Goal: Feedback & Contribution: Submit feedback/report problem

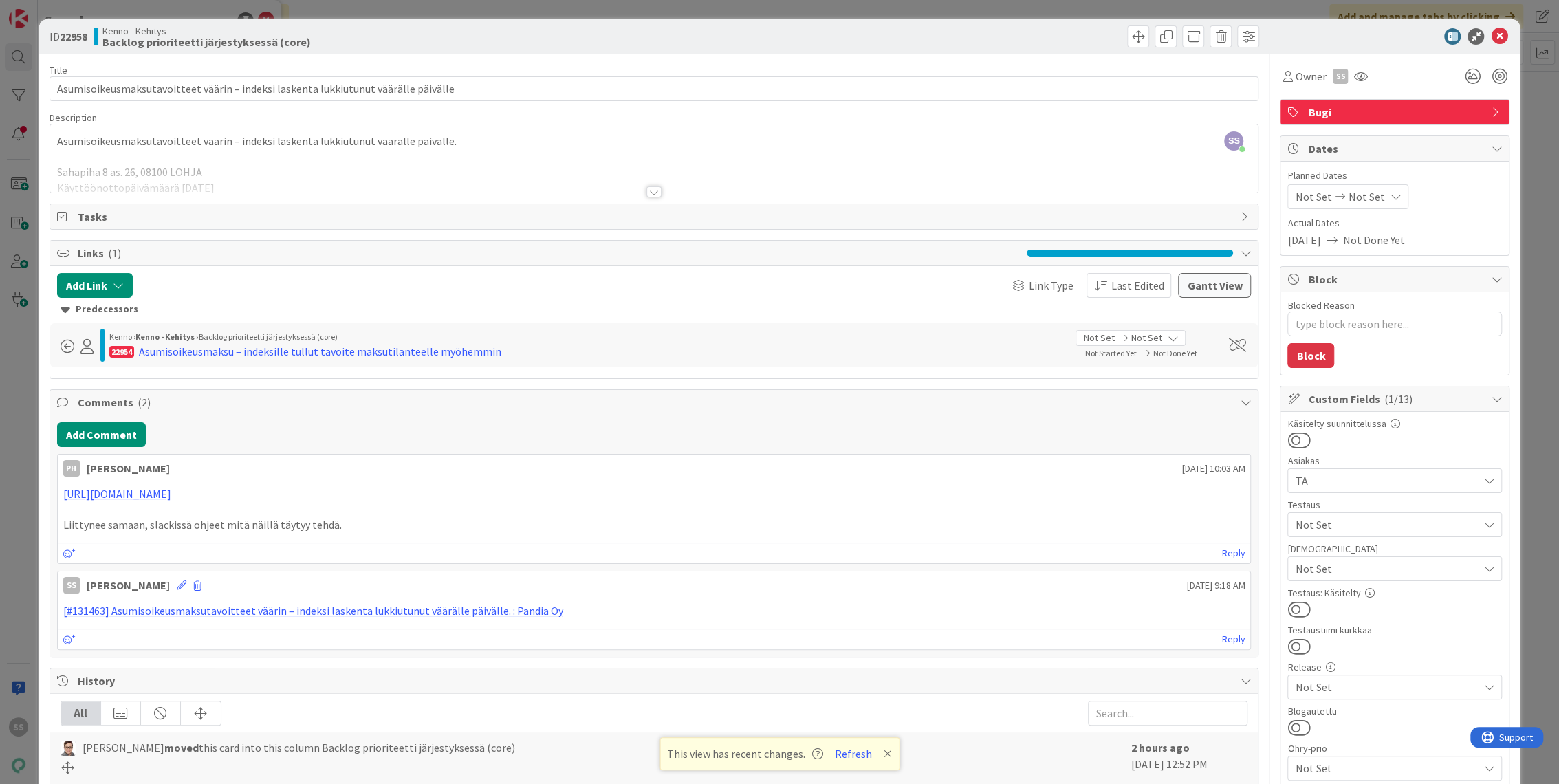
click at [1497, 36] on div at bounding box center [1388, 36] width 243 height 17
click at [1491, 41] on icon at bounding box center [1499, 36] width 17 height 17
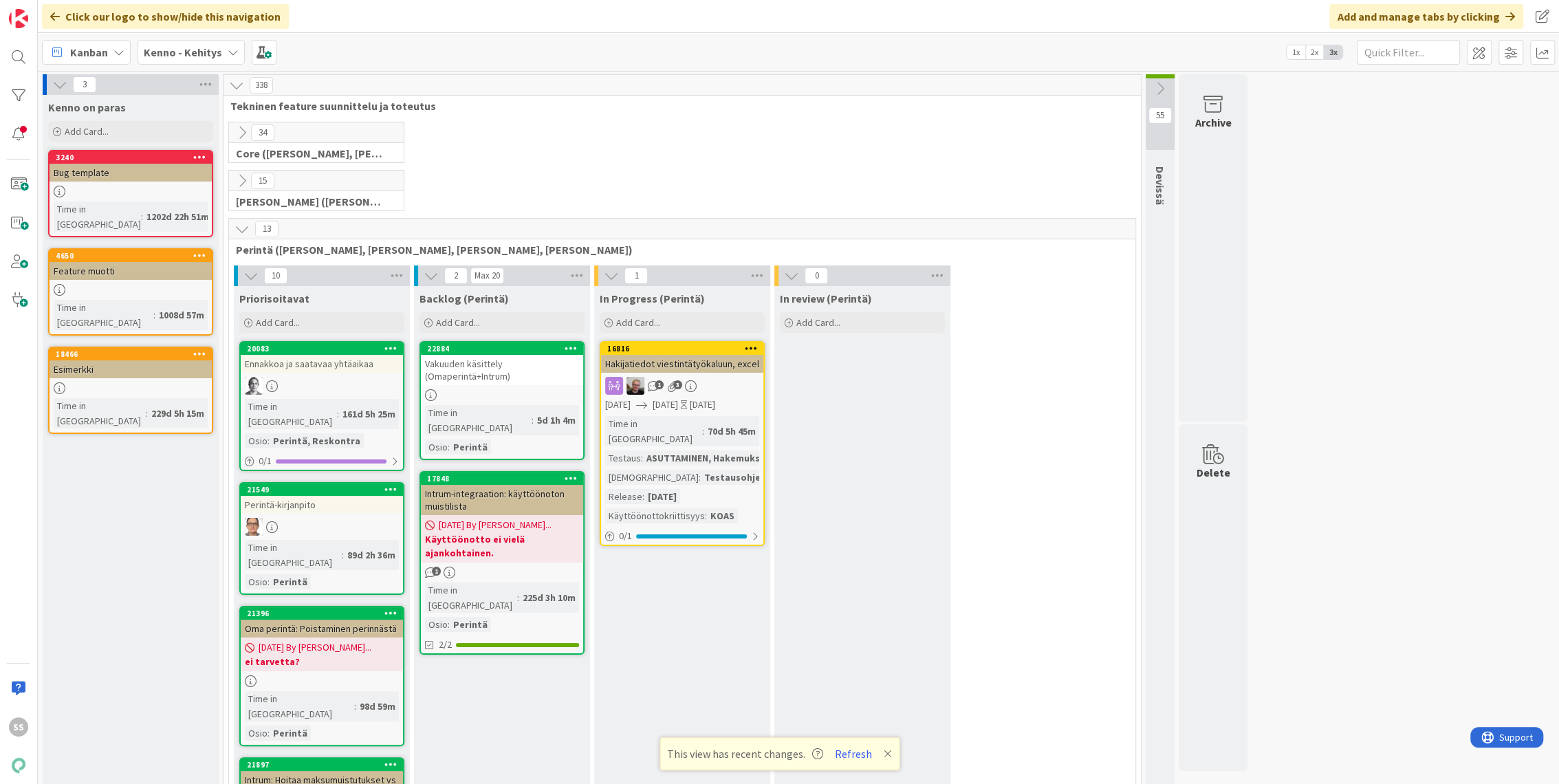
click at [197, 48] on b "Kenno - Kehitys" at bounding box center [183, 52] width 79 height 14
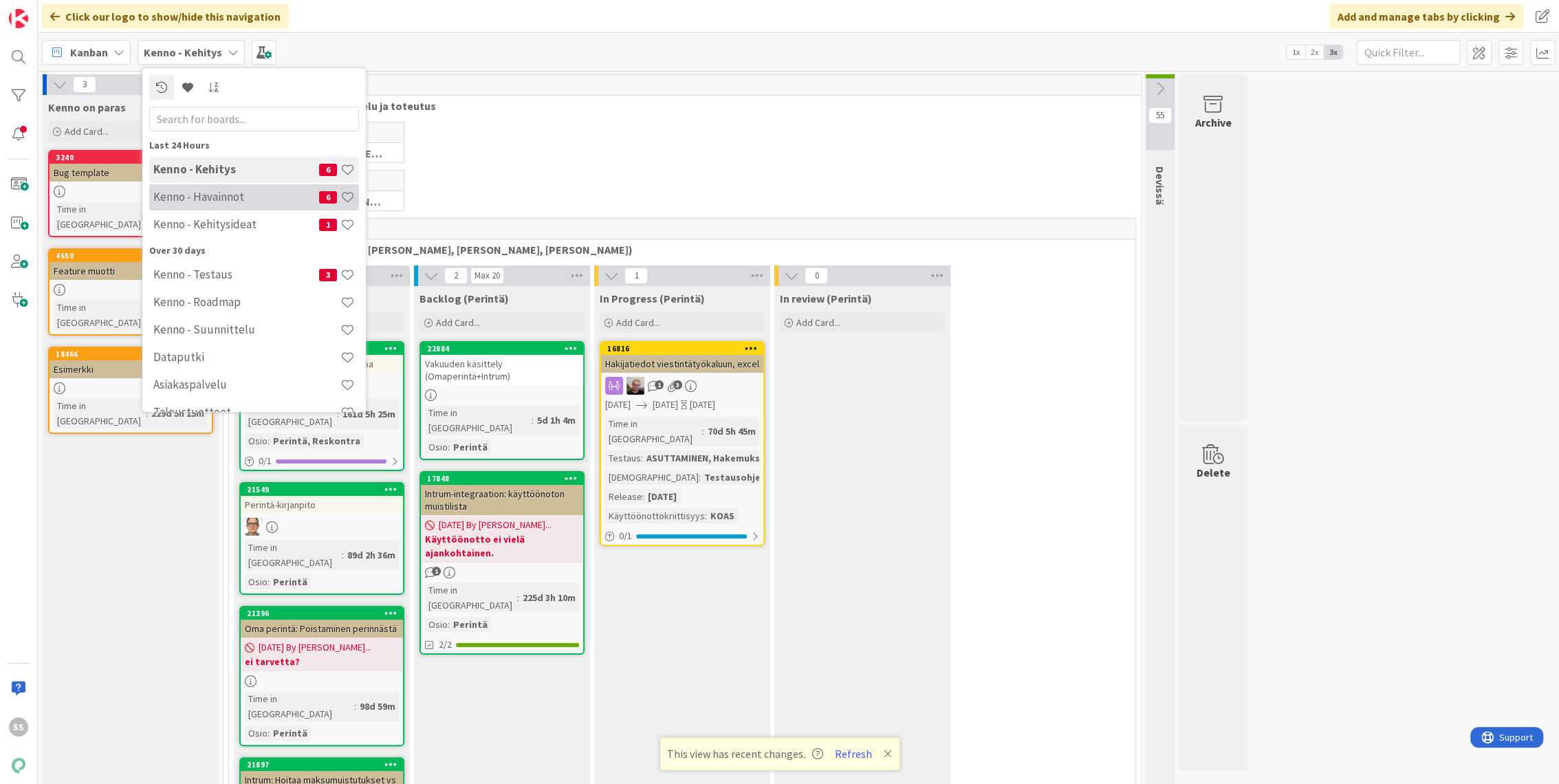
click at [198, 199] on h4 "Kenno - Havainnot" at bounding box center [236, 197] width 165 height 14
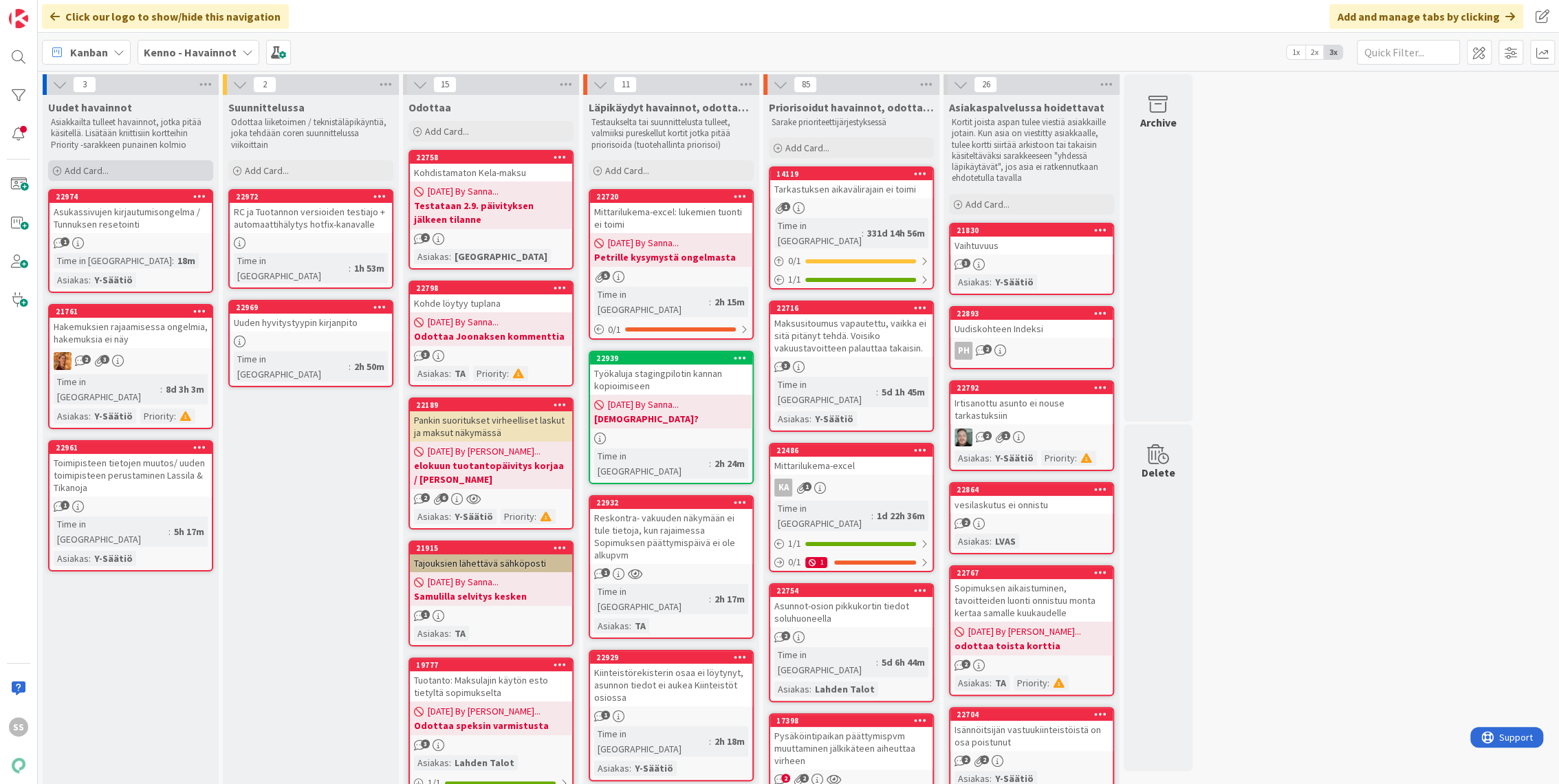
click at [107, 168] on span "Add Card..." at bounding box center [87, 171] width 44 height 12
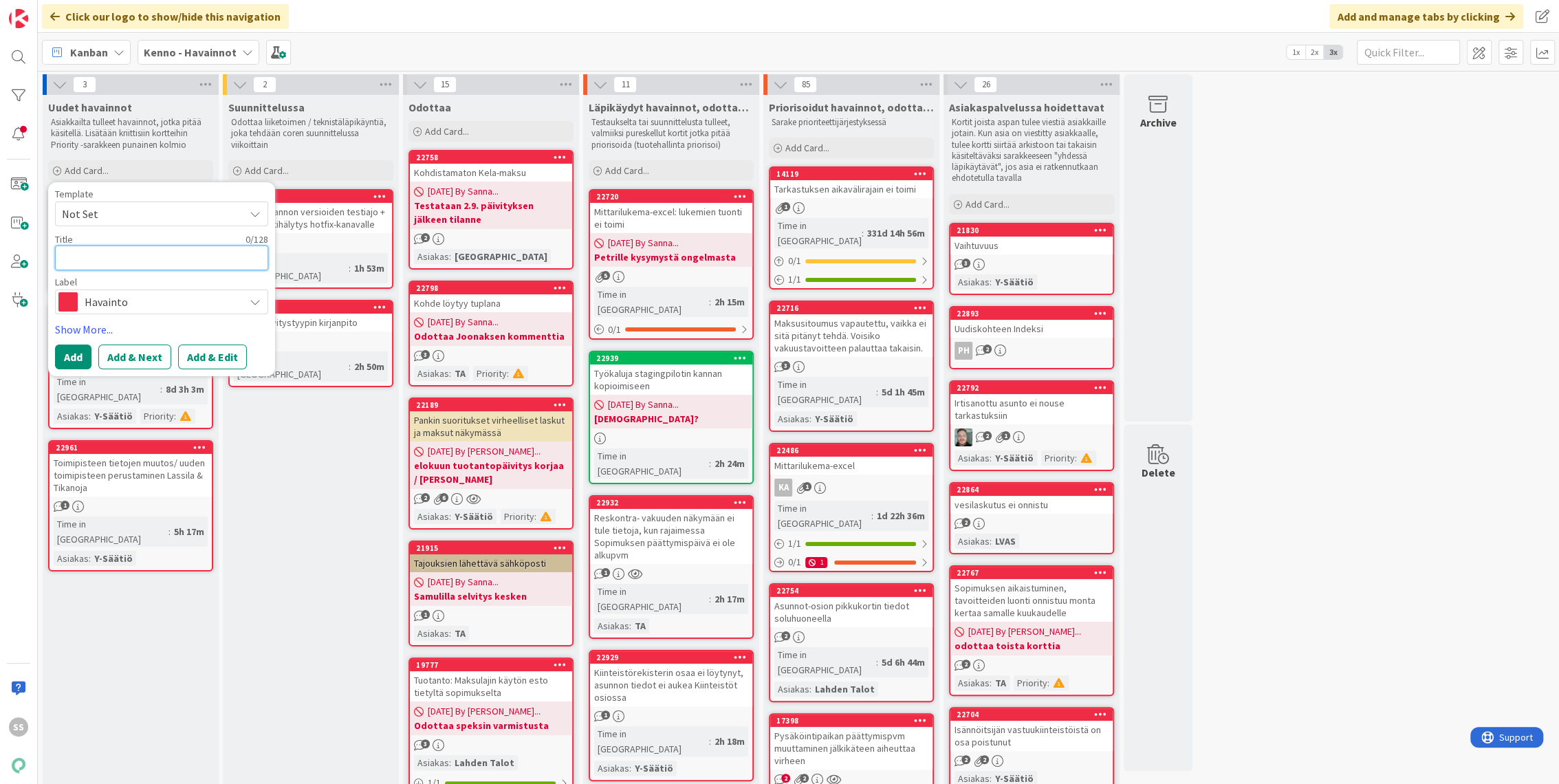
paste textarea "Asukassivuilla dokumentit eivät avaudu safarissa. Tieto saatu asukkaalta."
type textarea "x"
type textarea "Asukassivuilla dokumentit eivät avaudu safarissa. Tieto saatu asukkaalta."
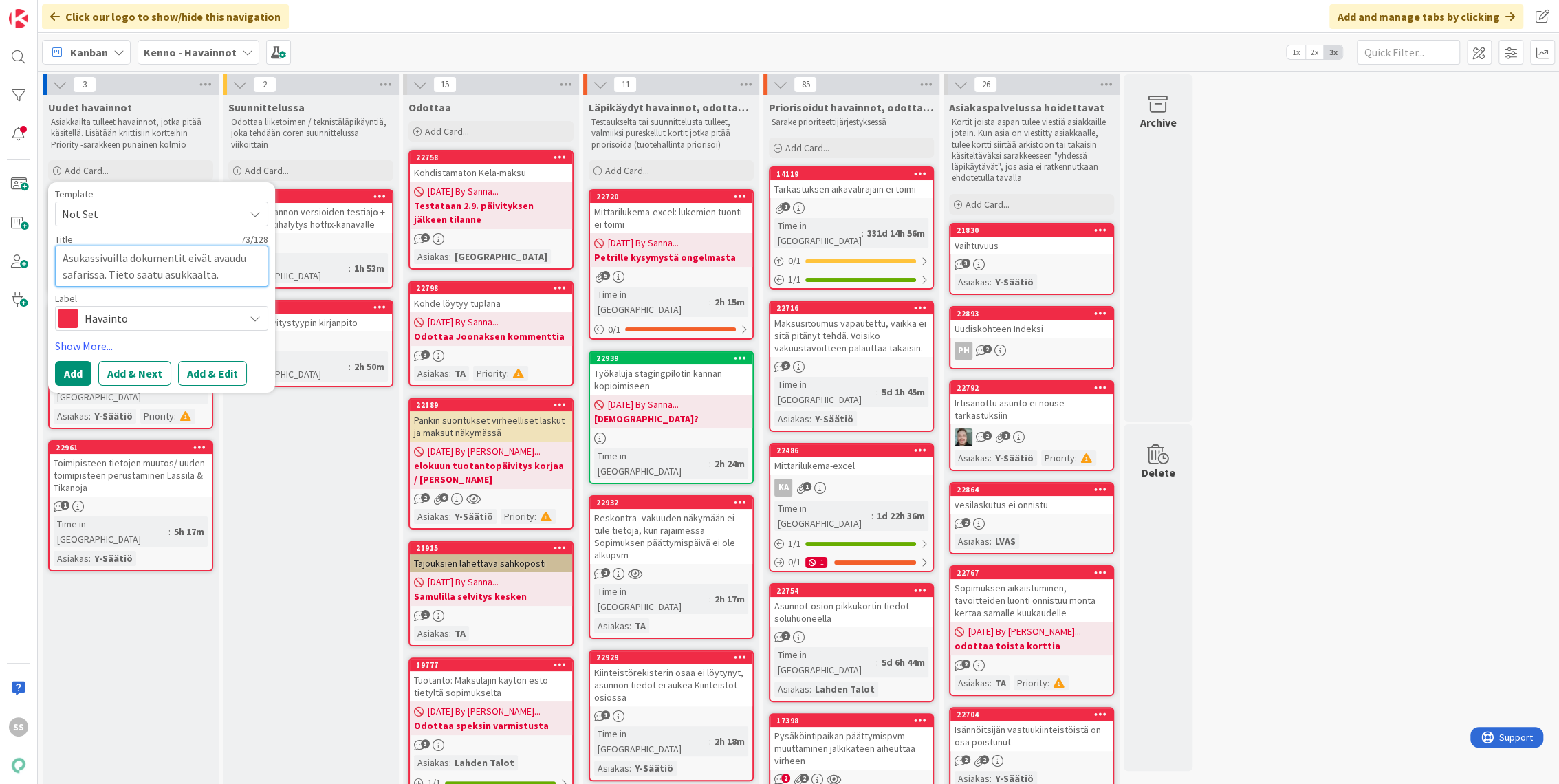
drag, startPoint x: 233, startPoint y: 273, endPoint x: 108, endPoint y: 272, distance: 125.0
click at [108, 272] on textarea "Asukassivuilla dokumentit eivät avaudu safarissa. Tieto saatu asukkaalta." at bounding box center [162, 266] width 213 height 42
type textarea "x"
type textarea "Asukassivuilla dokumentit eivät avaudu safarissa."
click at [213, 384] on button "Add & Edit" at bounding box center [212, 373] width 69 height 25
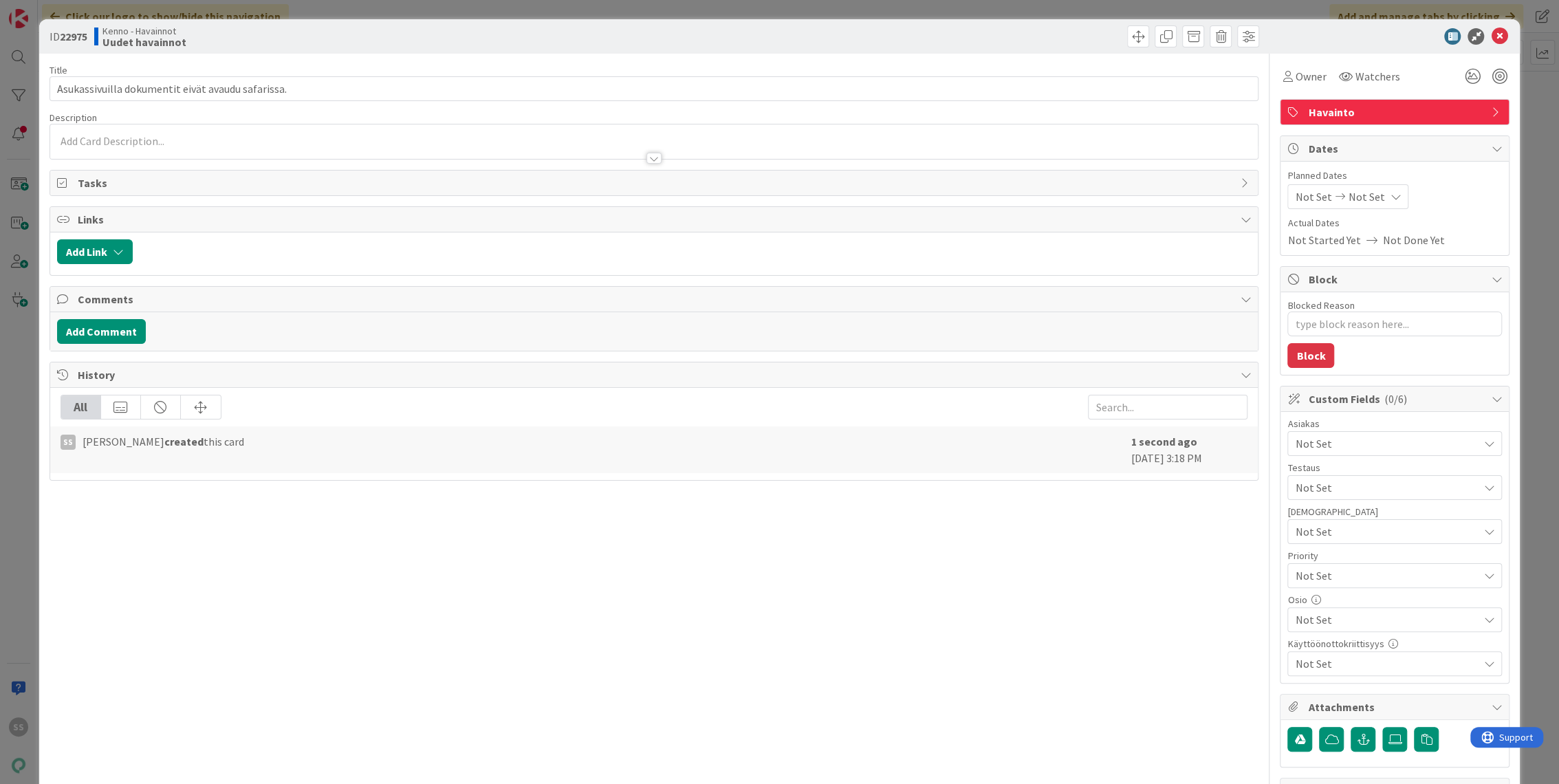
click at [209, 143] on p at bounding box center [654, 141] width 1195 height 16
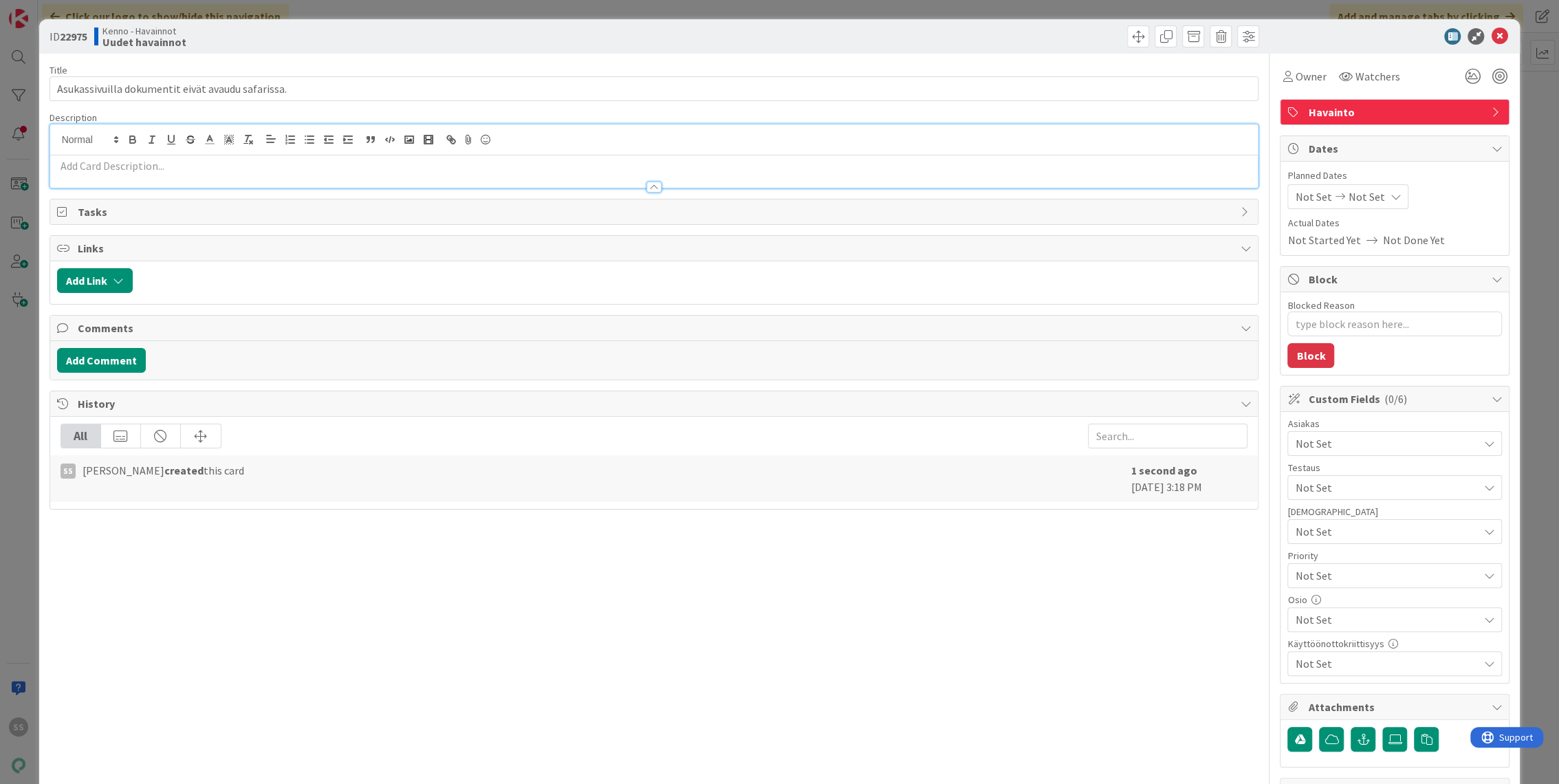
click at [318, 165] on p at bounding box center [654, 165] width 1195 height 16
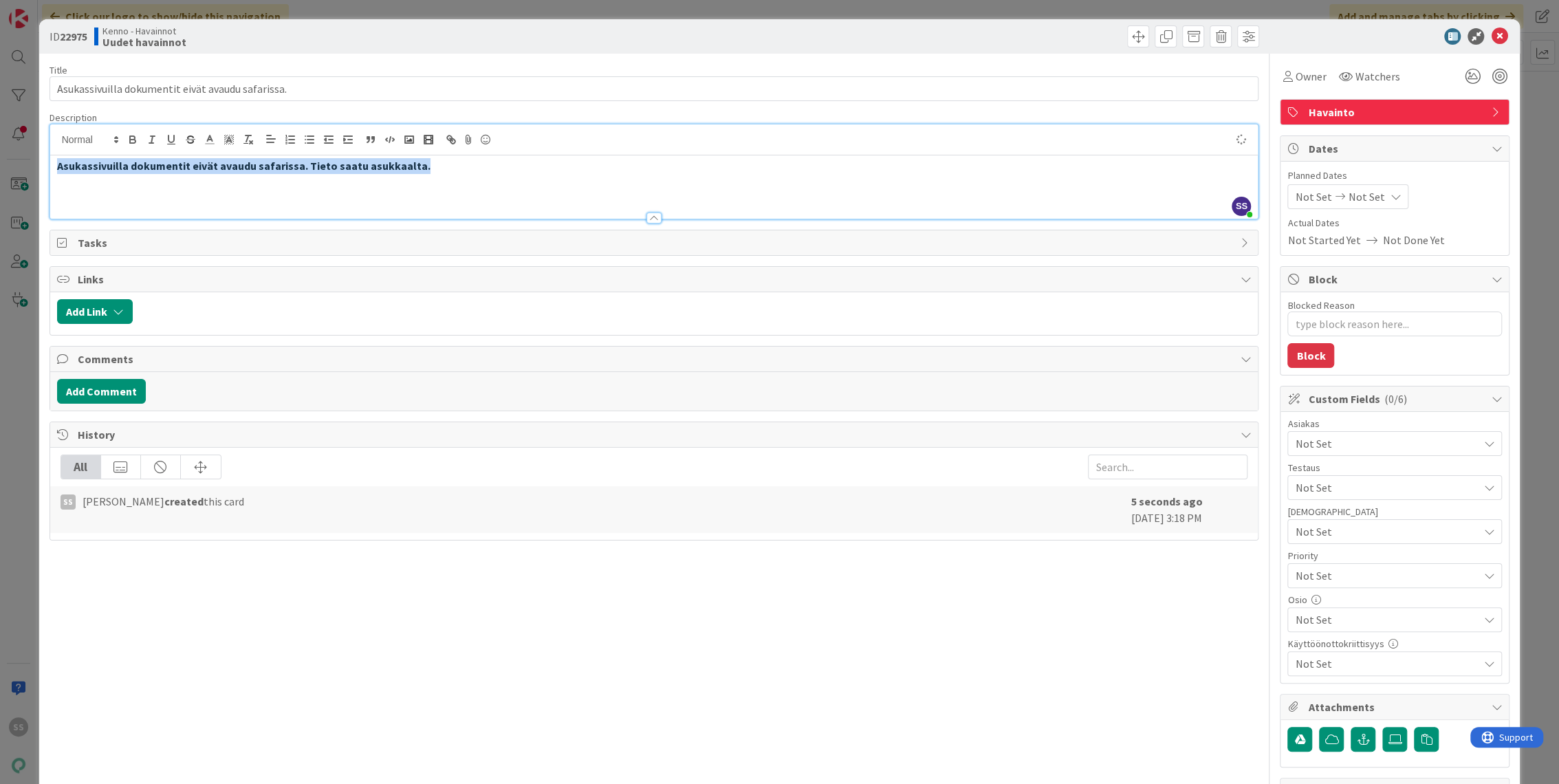
drag, startPoint x: 453, startPoint y: 169, endPoint x: -6, endPoint y: 147, distance: 459.5
click at [0, 147] on html "SS Click our logo to show/hide this navigation Add and manage tabs by clicking …" at bounding box center [779, 392] width 1559 height 784
click at [486, 146] on icon at bounding box center [486, 139] width 17 height 19
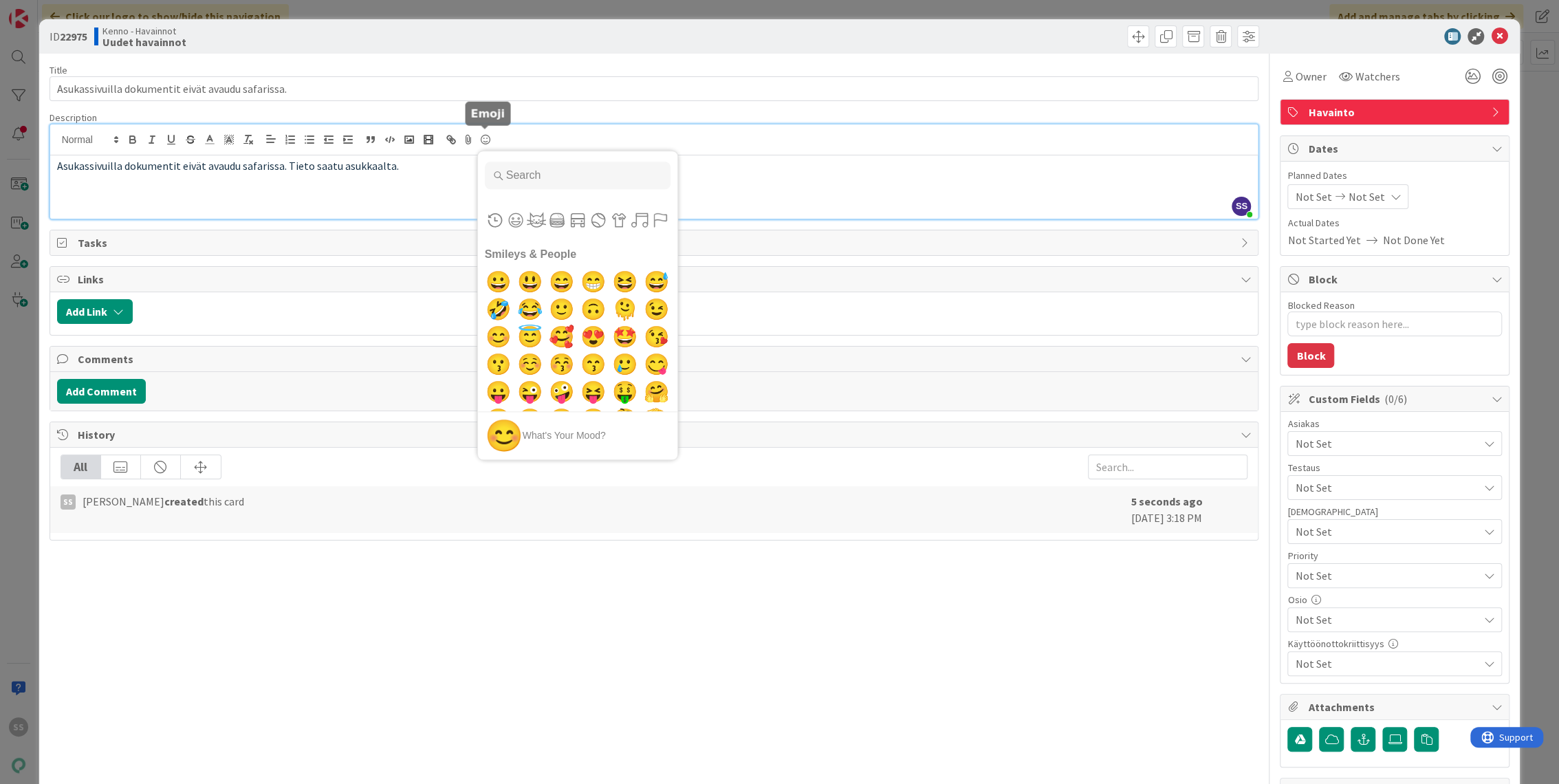
click at [481, 171] on div at bounding box center [578, 175] width 200 height 48
click at [438, 195] on p at bounding box center [654, 196] width 1195 height 16
click at [396, 174] on p at bounding box center [654, 181] width 1195 height 16
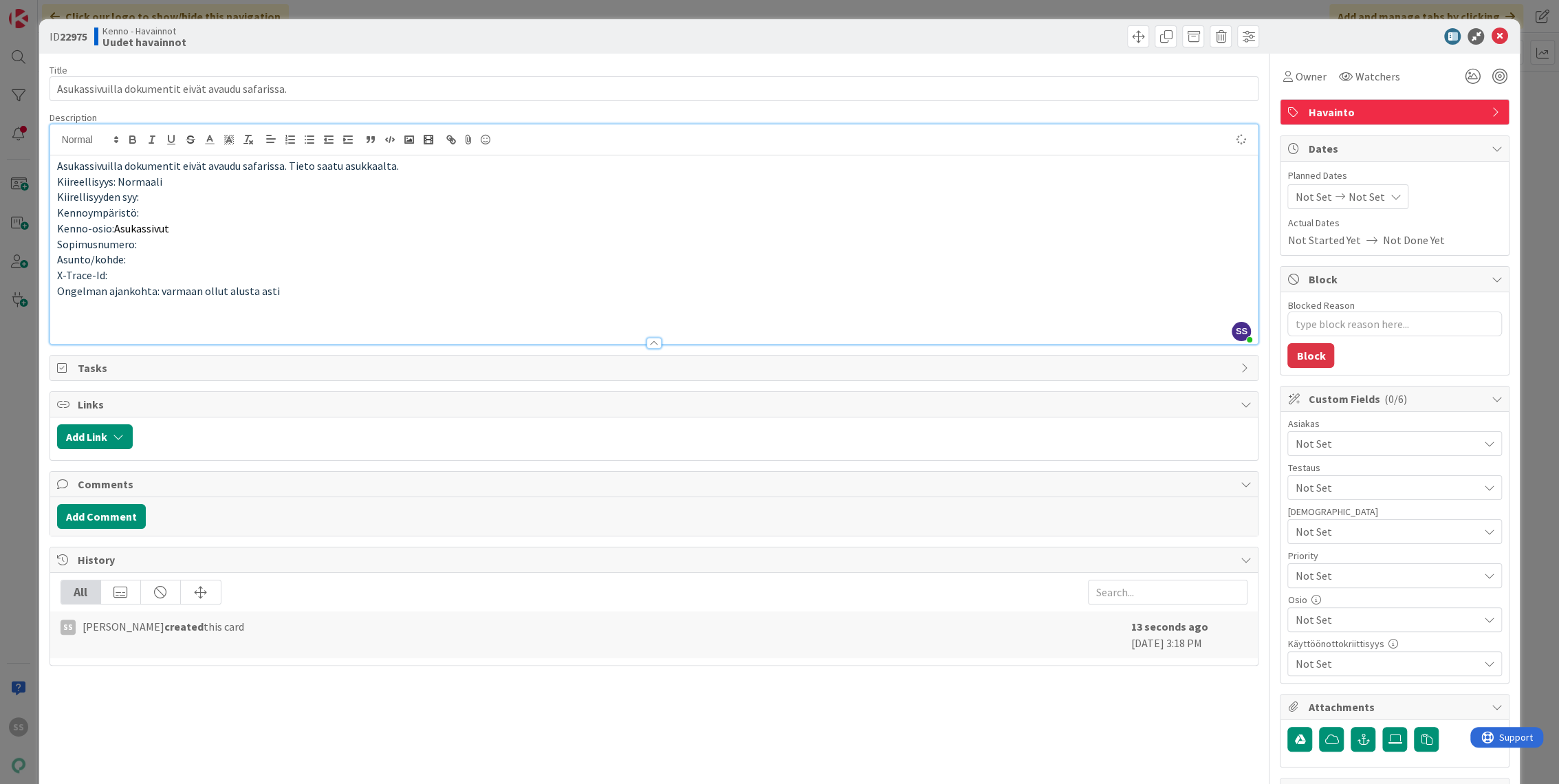
type textarea "x"
click at [57, 180] on span "Kiireellisyys: Normaali" at bounding box center [110, 181] width 105 height 14
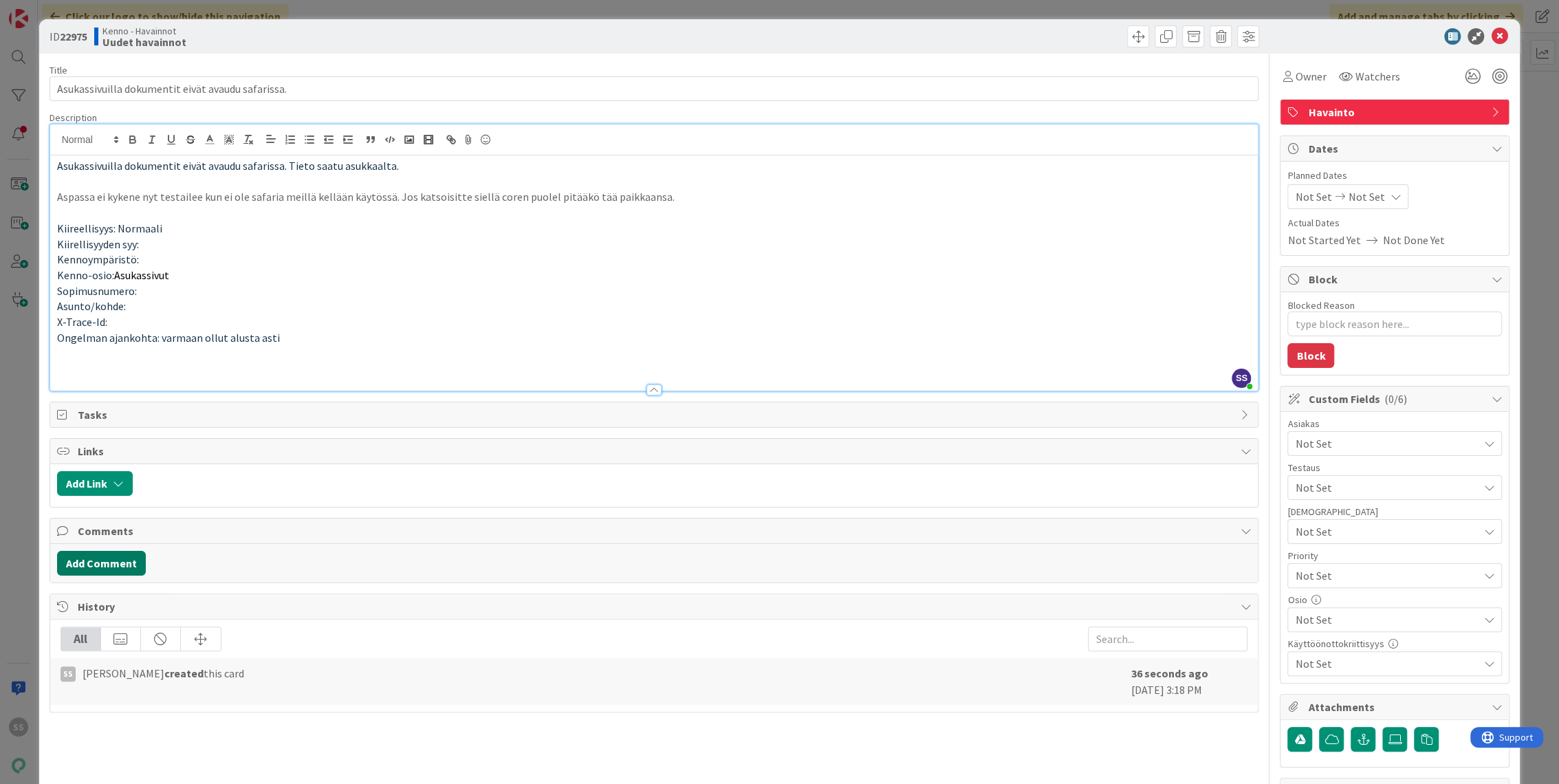
click at [132, 552] on button "Add Comment" at bounding box center [101, 563] width 88 height 25
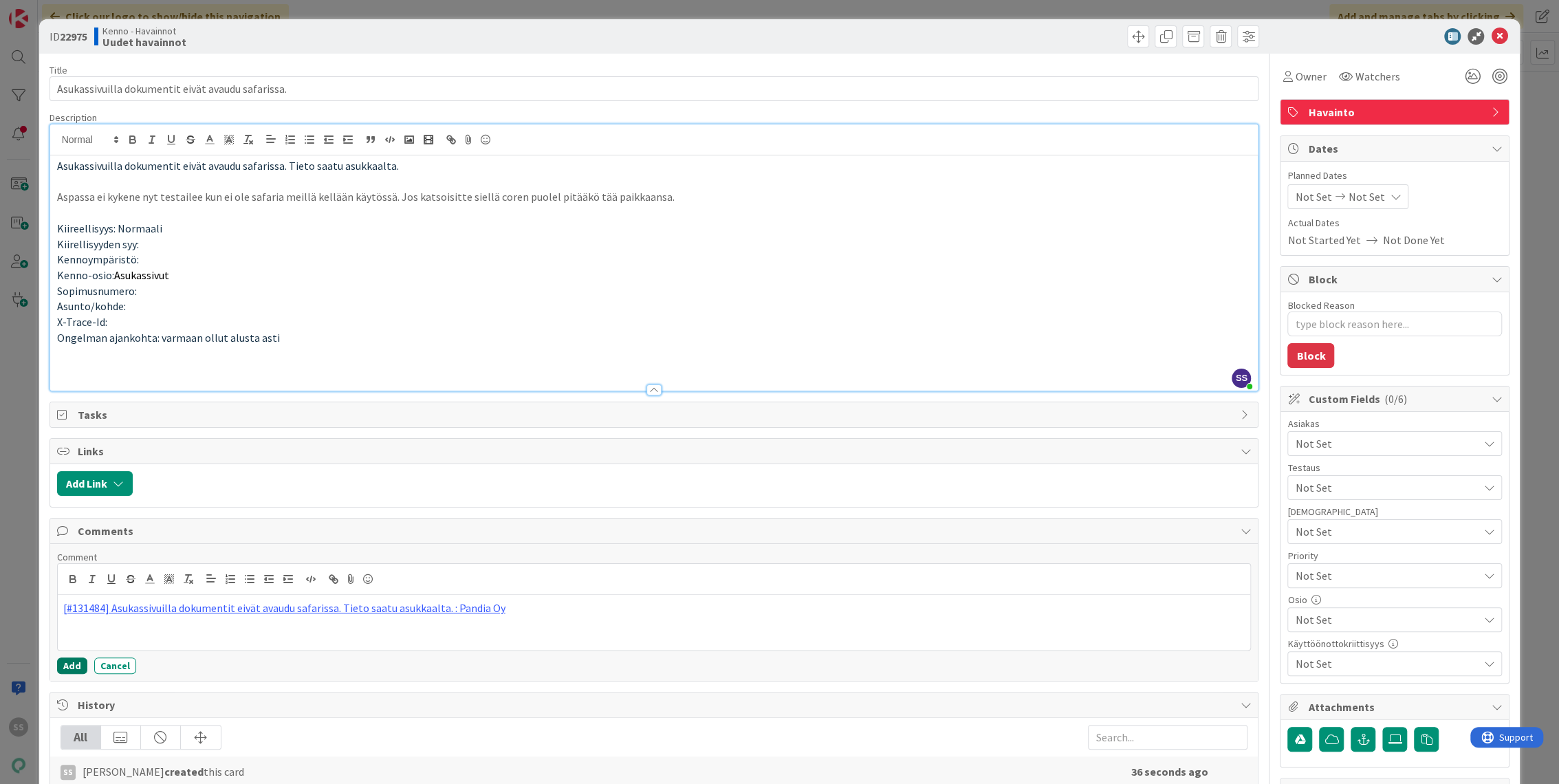
click at [73, 665] on button "Add" at bounding box center [73, 665] width 30 height 17
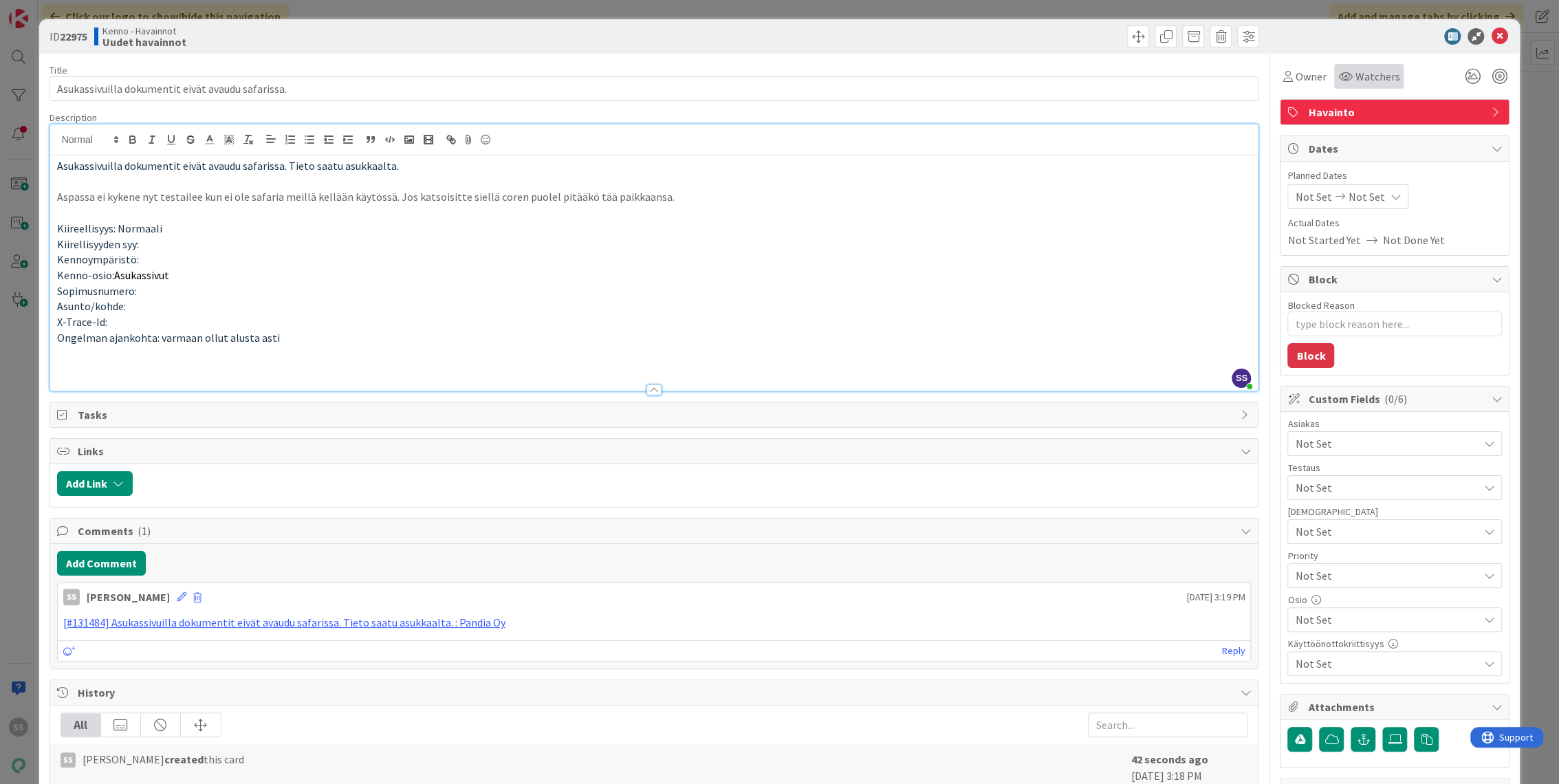
click at [1365, 77] on span "Watchers" at bounding box center [1377, 76] width 45 height 17
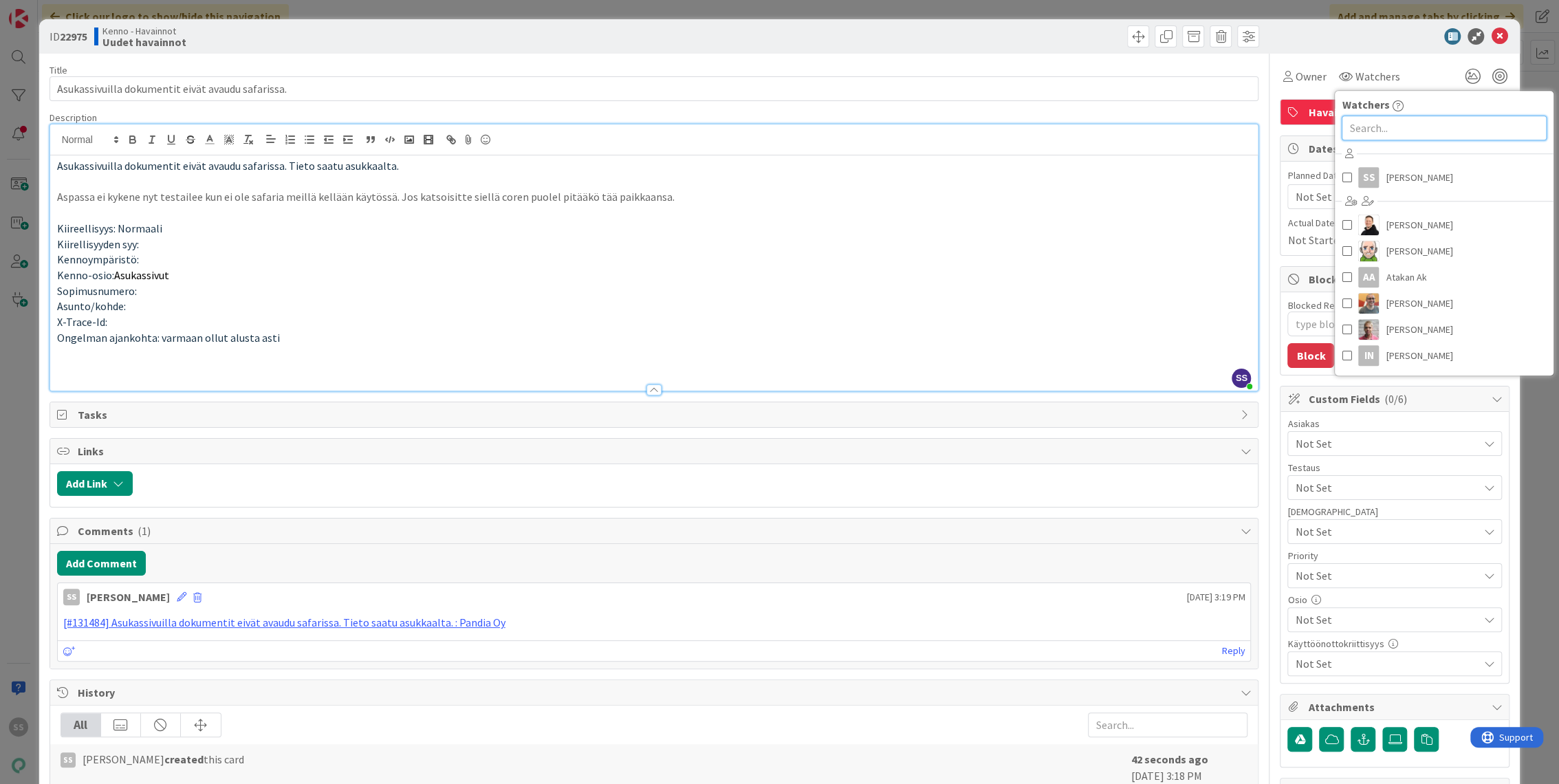
click at [1386, 129] on input "text" at bounding box center [1444, 128] width 205 height 25
click at [1386, 172] on span "[PERSON_NAME]" at bounding box center [1419, 177] width 67 height 20
click at [1356, 431] on div "Not Set" at bounding box center [1395, 443] width 215 height 25
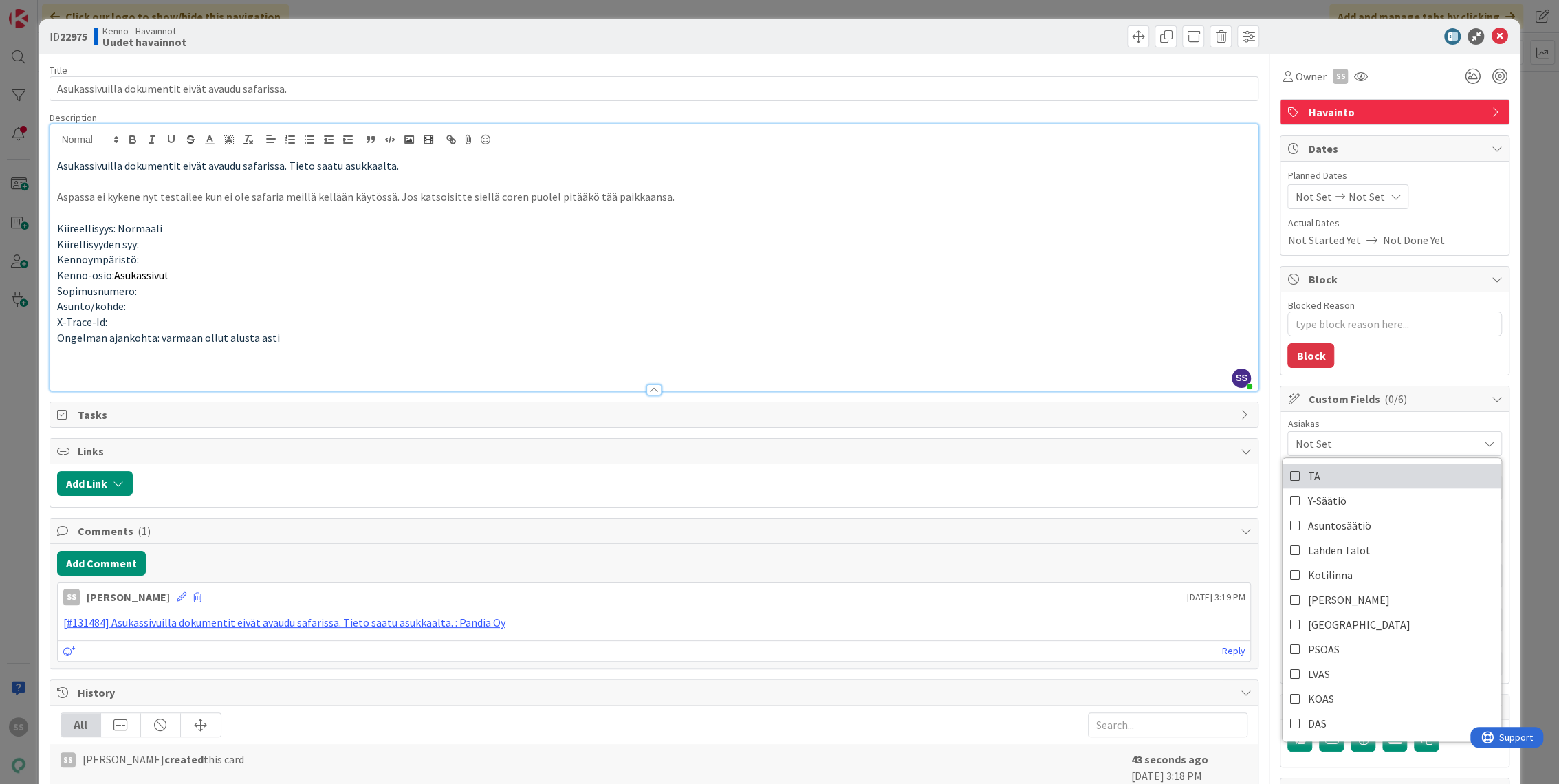
click at [1322, 480] on link "TA" at bounding box center [1392, 475] width 218 height 25
drag, startPoint x: 845, startPoint y: 252, endPoint x: 851, endPoint y: 258, distance: 8.5
click at [846, 252] on p "Kennoympäristö:" at bounding box center [654, 259] width 1195 height 16
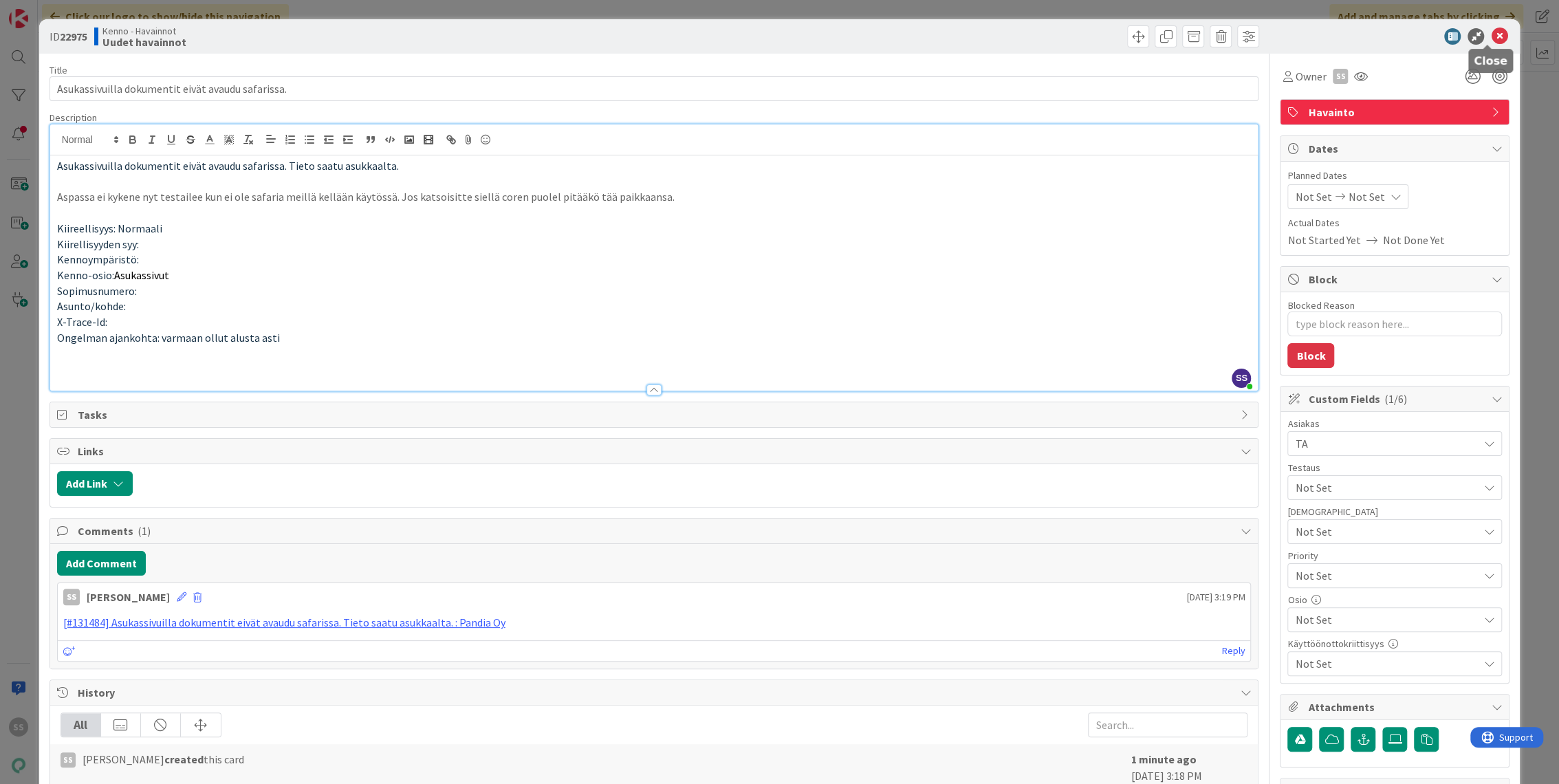
drag, startPoint x: 1489, startPoint y: 37, endPoint x: 1030, endPoint y: 57, distance: 459.4
click at [1030, 57] on div "ID 22975 Kenno - Havainnot Uudet havainnot Title 50 / 128 Asukassivuilla dokume…" at bounding box center [780, 434] width 1482 height 831
type textarea "x"
